Goal: Task Accomplishment & Management: Manage account settings

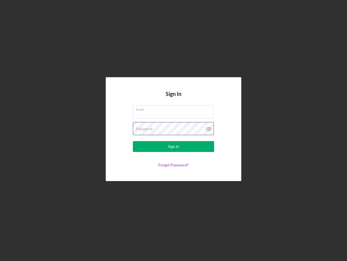
click at [174, 130] on div "Password" at bounding box center [173, 129] width 81 height 14
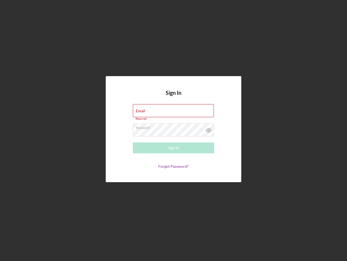
click at [209, 129] on icon at bounding box center [209, 130] width 14 height 14
